Goal: Understand process/instructions

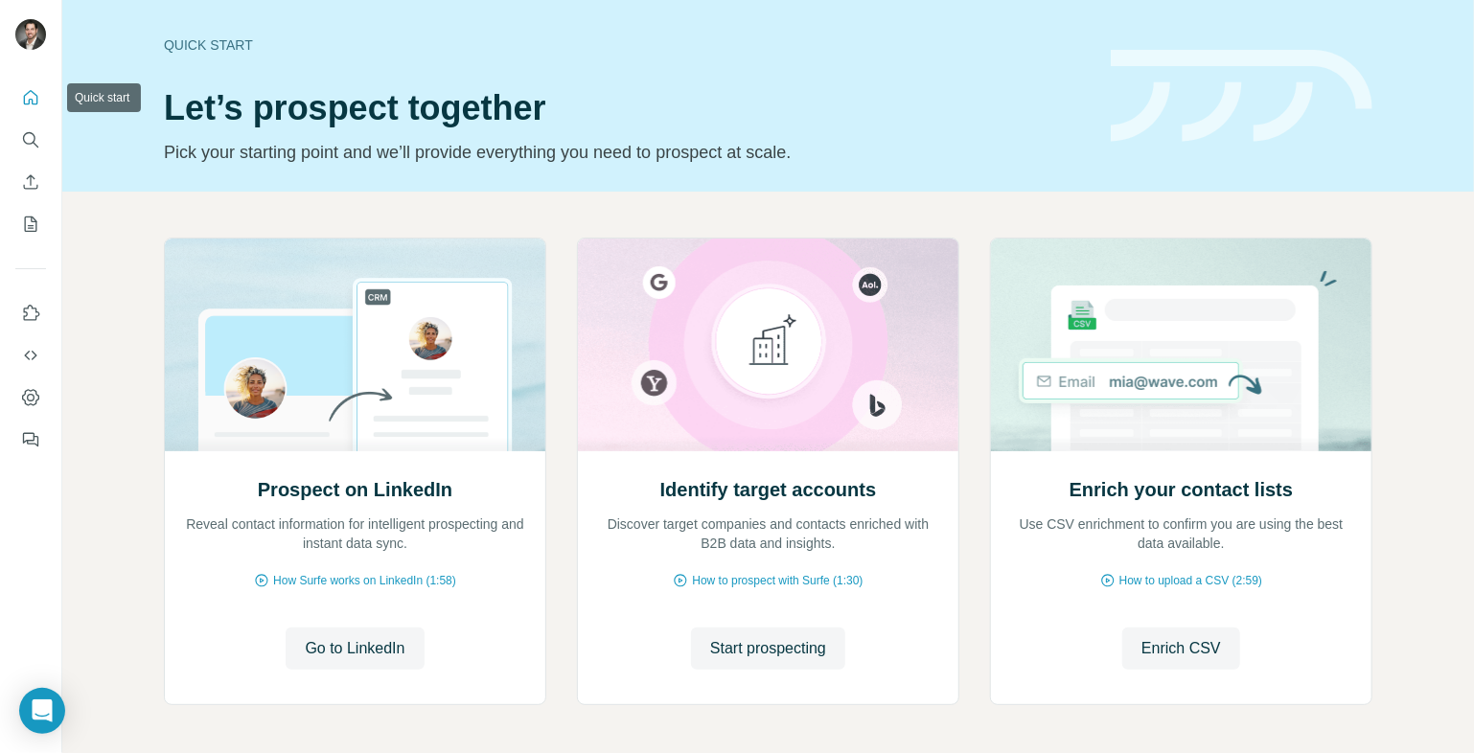
click at [24, 104] on icon "Quick start" at bounding box center [31, 97] width 14 height 14
